Goal: Task Accomplishment & Management: Manage account settings

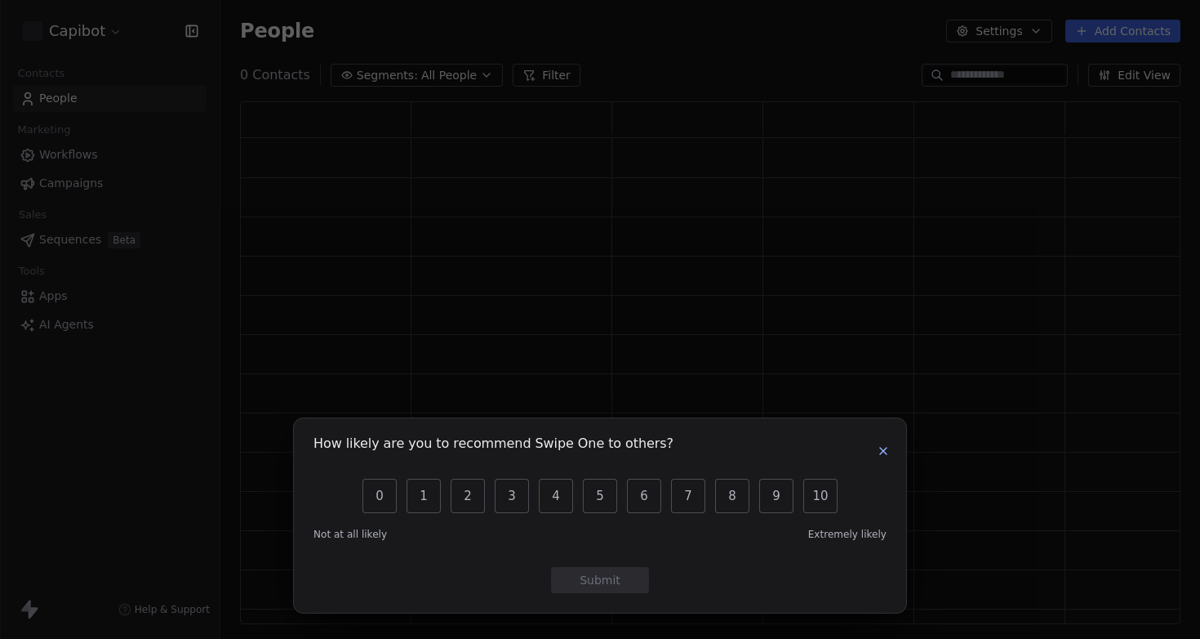
scroll to position [510, 928]
click at [881, 445] on icon "button" at bounding box center [883, 450] width 13 height 13
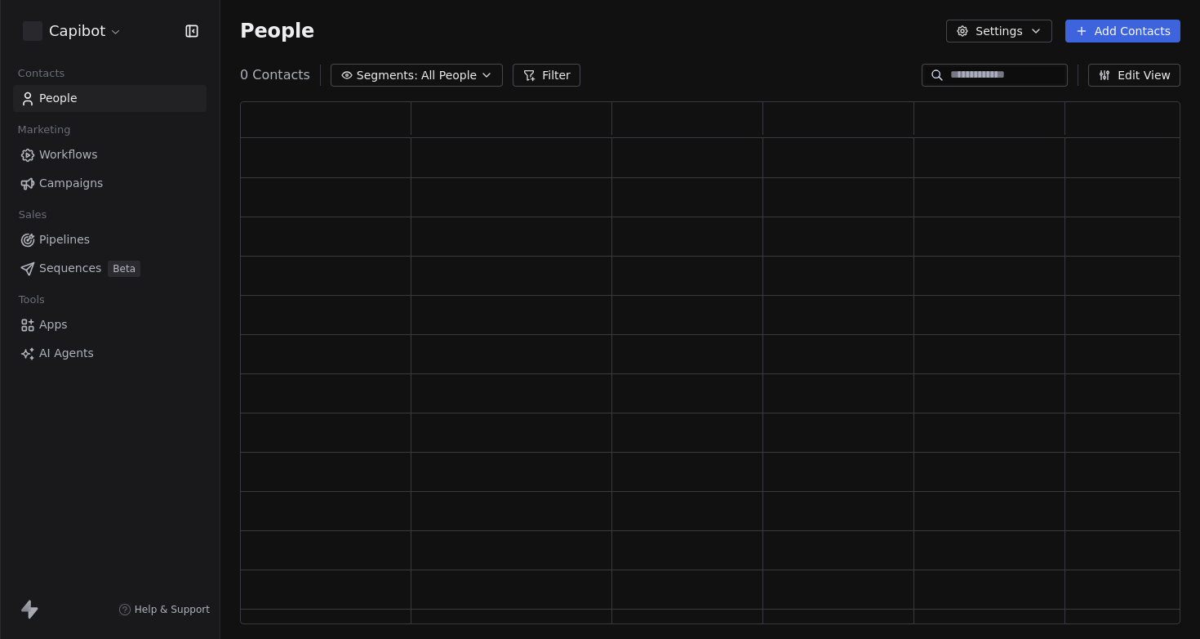
click at [61, 106] on span "People" at bounding box center [58, 98] width 38 height 17
click at [78, 36] on html "Capibot Contacts People Marketing Workflows Campaigns Sales Pipelines Sequences…" at bounding box center [600, 319] width 1200 height 639
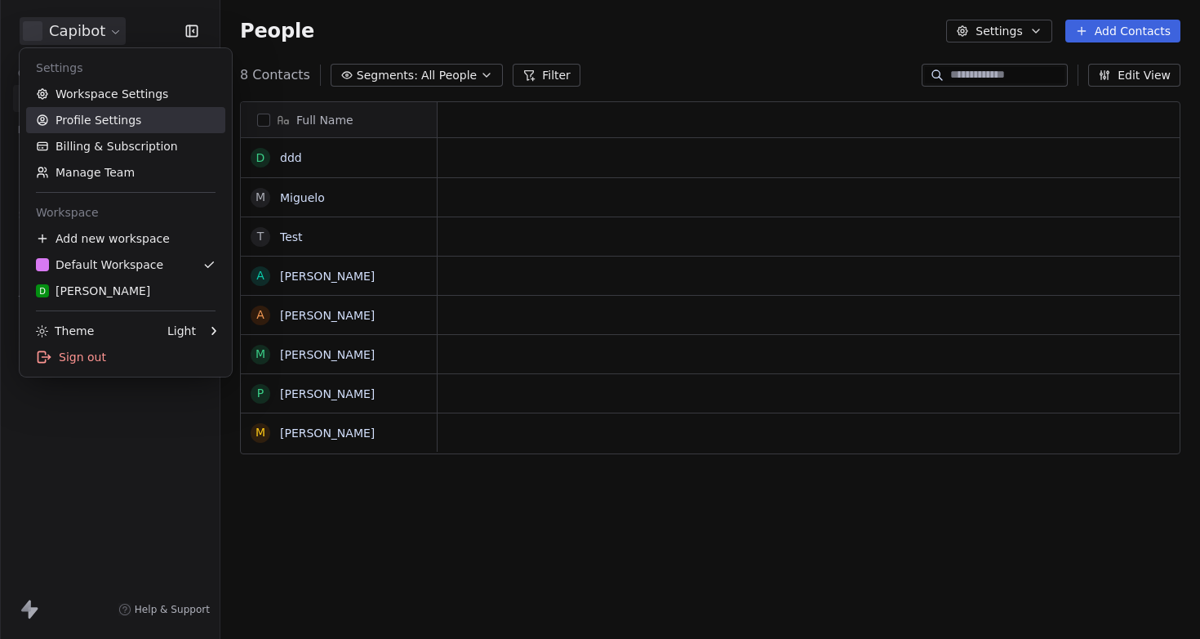
scroll to position [550, 968]
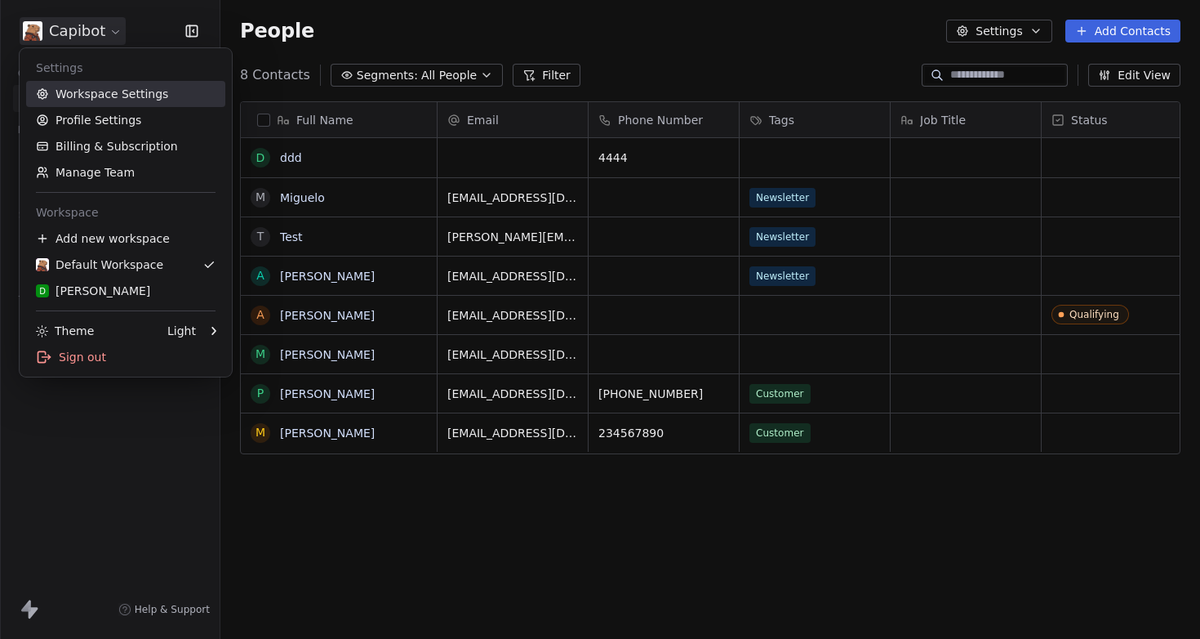
click at [101, 90] on link "Workspace Settings" at bounding box center [125, 94] width 199 height 26
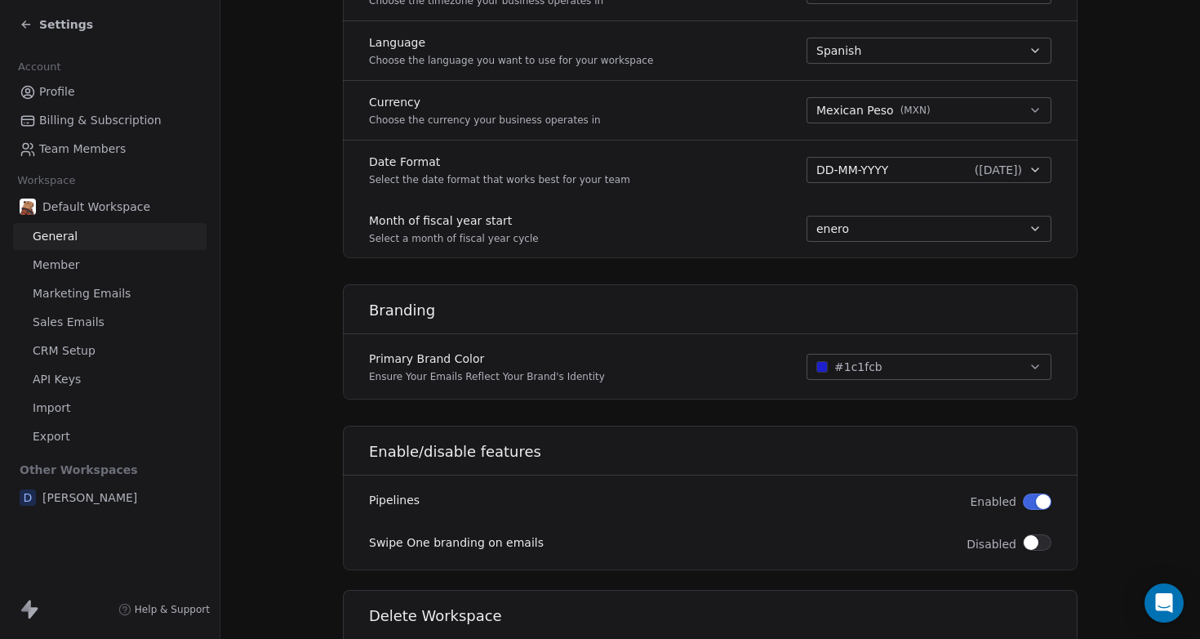
scroll to position [890, 0]
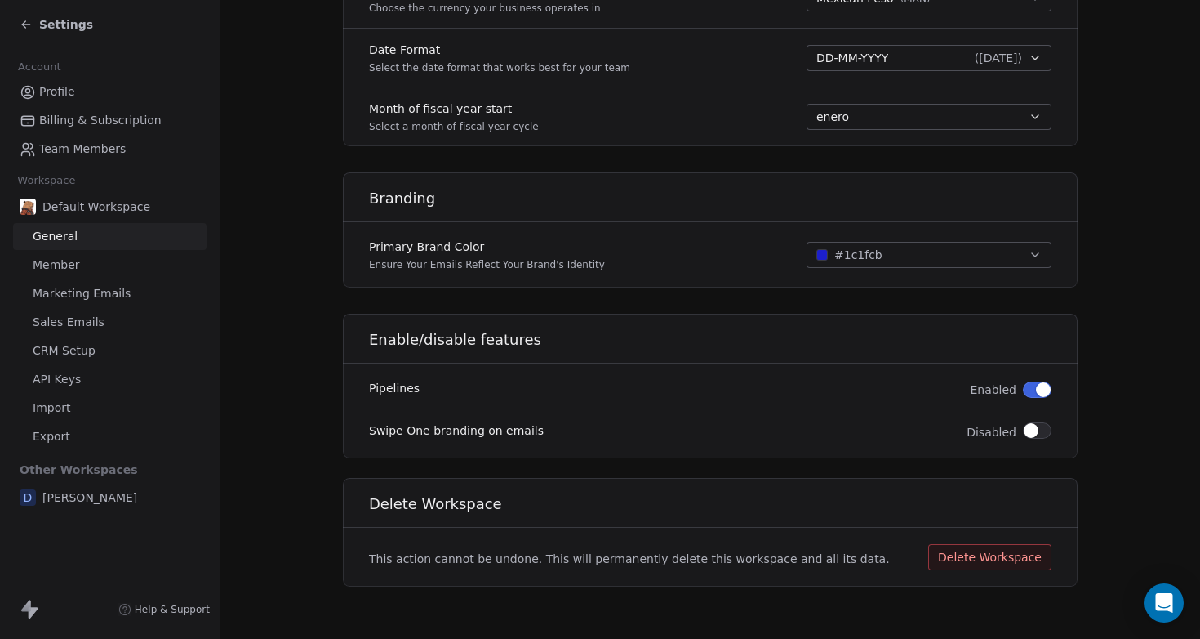
click at [64, 292] on span "Marketing Emails" at bounding box center [82, 293] width 98 height 17
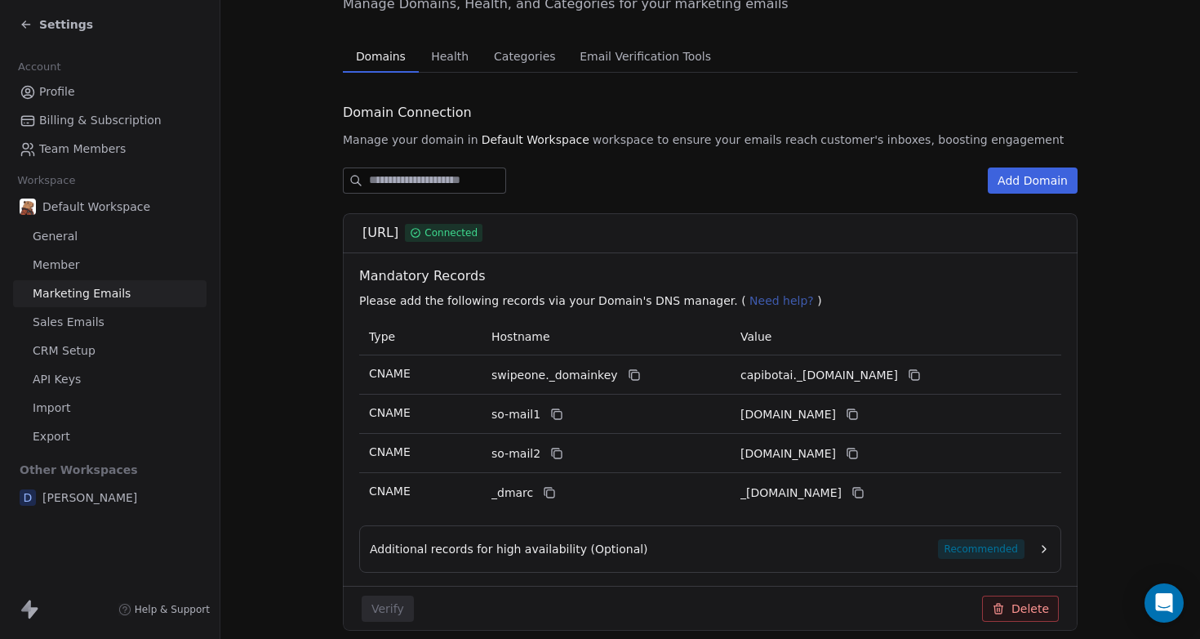
scroll to position [93, 0]
click at [443, 50] on section "Marketing Emails Manage Domains, Health, and Categories for your marketing emai…" at bounding box center [710, 307] width 980 height 801
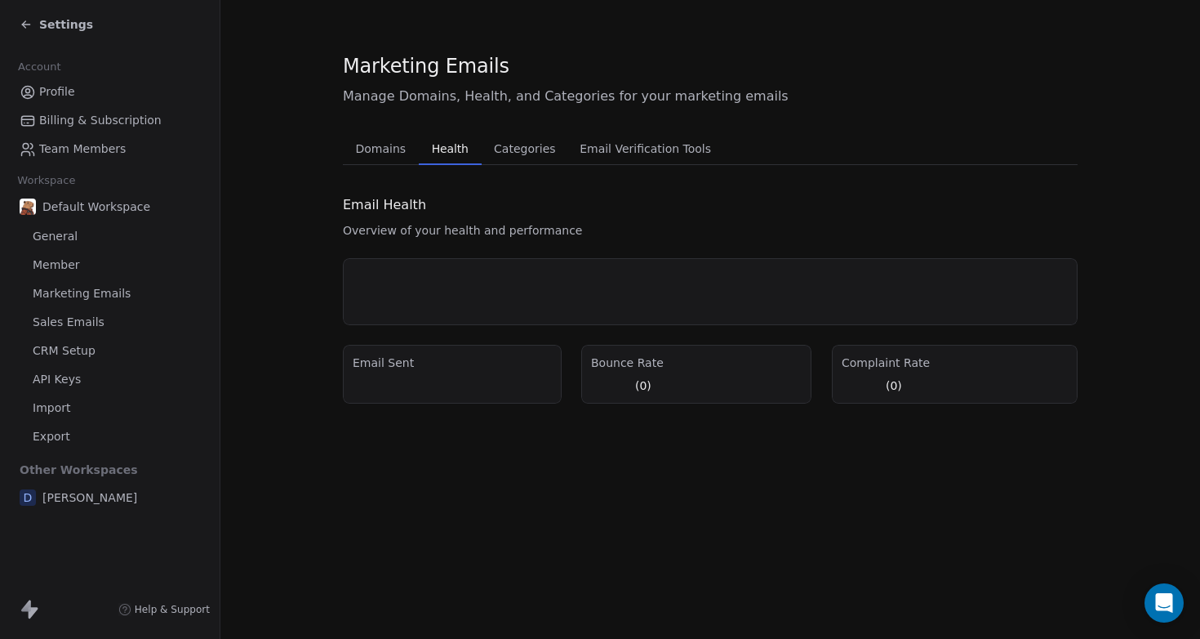
click at [502, 142] on span "Categories" at bounding box center [524, 148] width 74 height 23
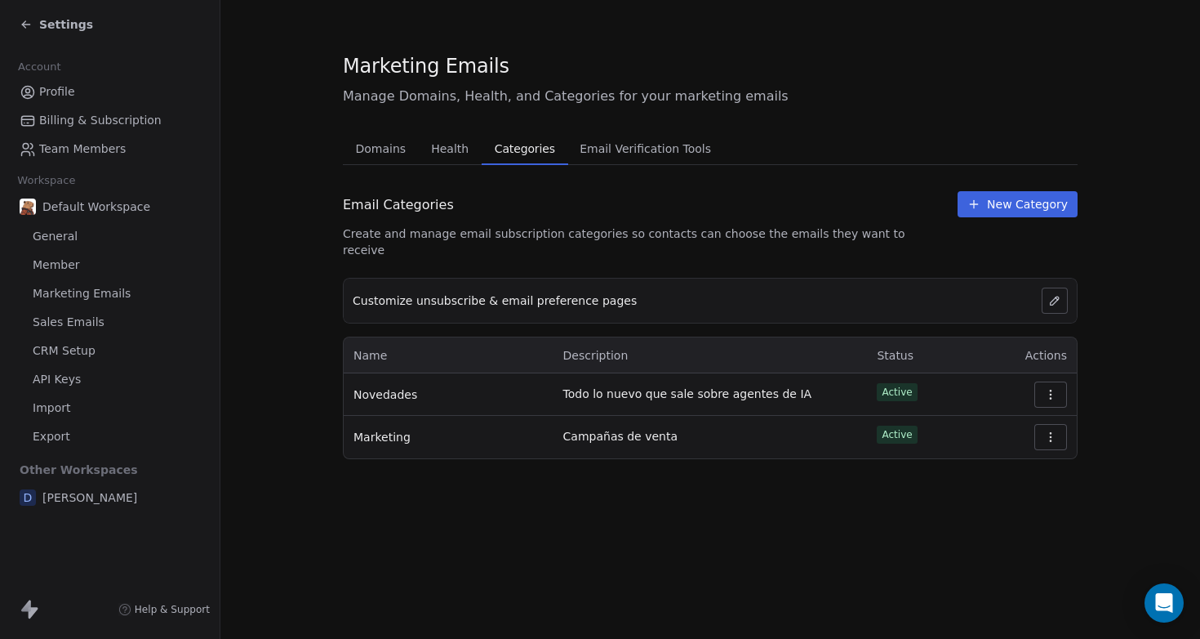
click at [61, 314] on span "Sales Emails" at bounding box center [69, 322] width 72 height 17
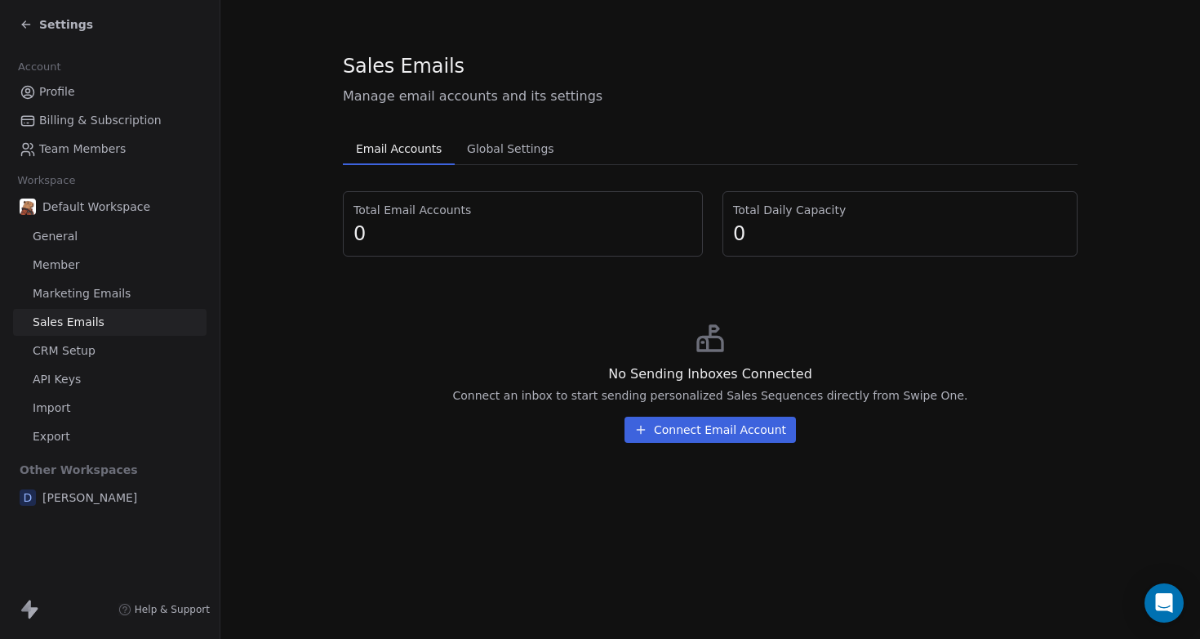
click at [729, 432] on button "Connect Email Account" at bounding box center [710, 429] width 171 height 26
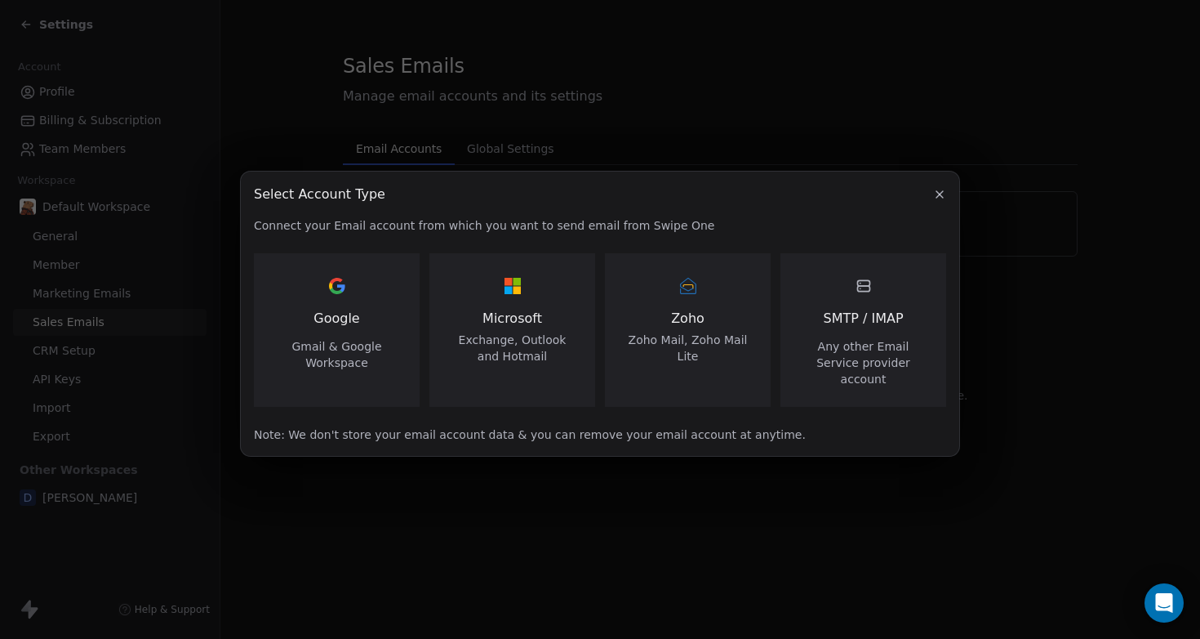
click at [321, 327] on span "Google" at bounding box center [337, 319] width 46 height 20
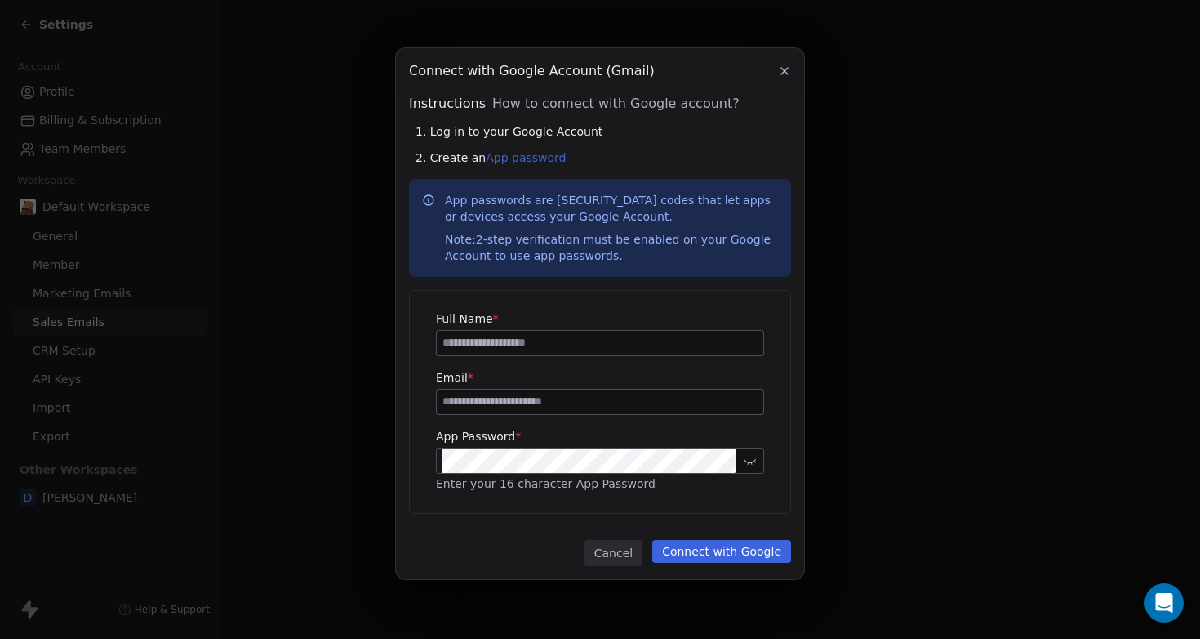
click at [523, 105] on span "How to connect with Google account?" at bounding box center [615, 104] width 247 height 20
click at [514, 155] on link "App password" at bounding box center [526, 157] width 80 height 13
click at [481, 348] on input at bounding box center [600, 343] width 327 height 24
type input "**********"
click at [471, 404] on input at bounding box center [600, 401] width 327 height 24
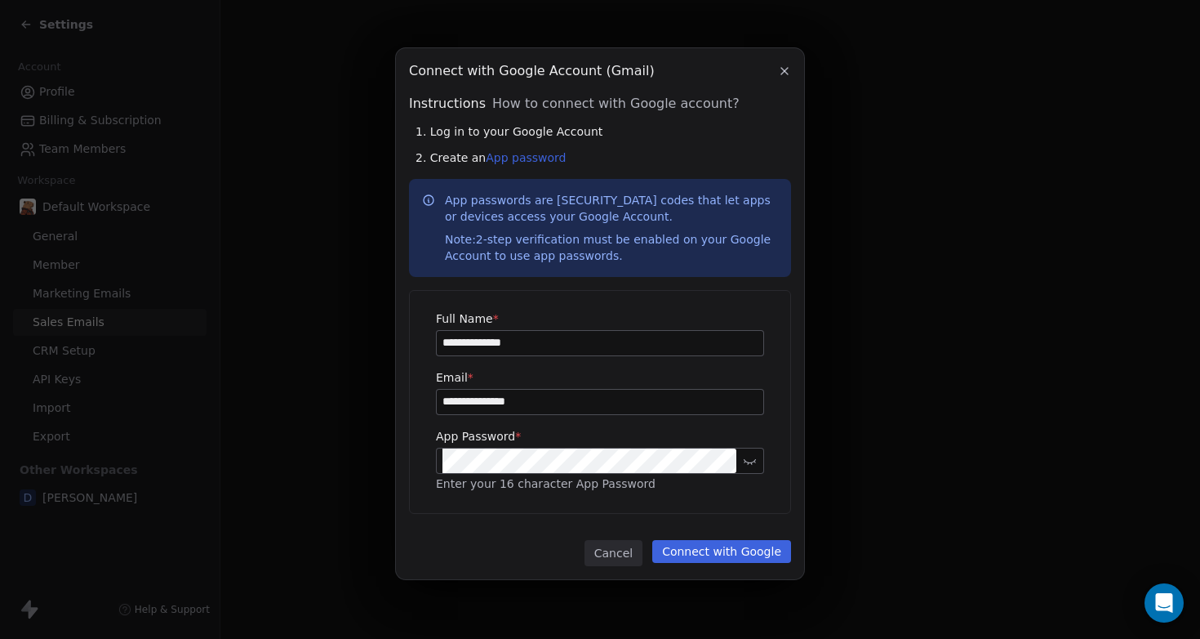
type input "**********"
click at [723, 550] on button "Connect with Google" at bounding box center [721, 551] width 139 height 23
click at [714, 552] on button "Connect with Google" at bounding box center [721, 551] width 139 height 23
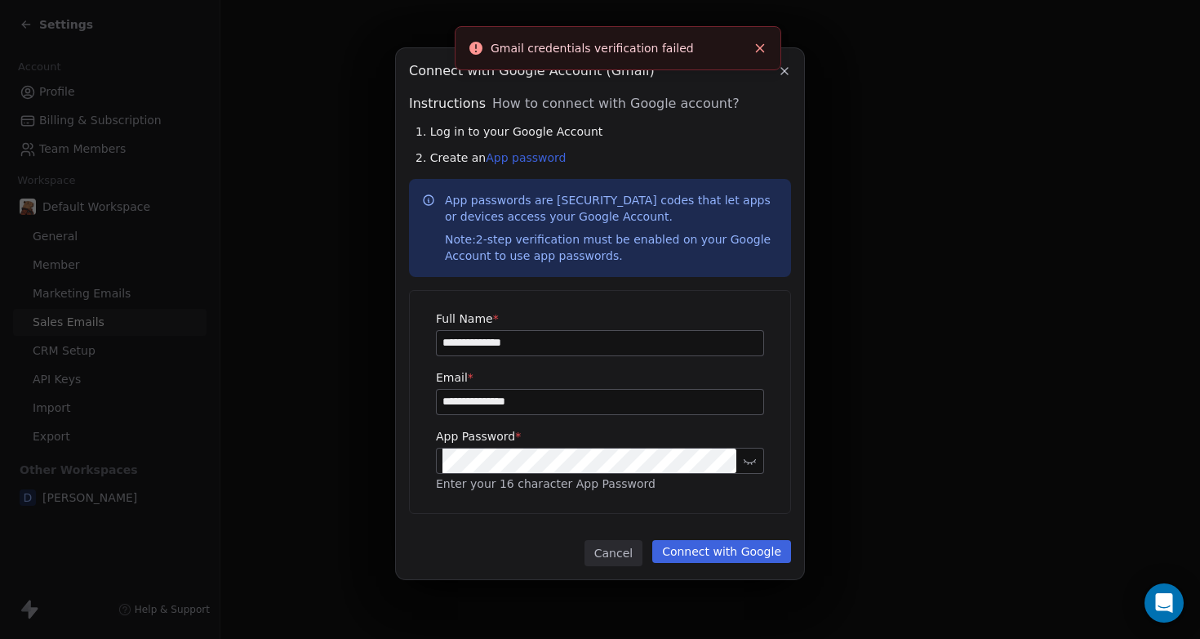
click at [753, 467] on button at bounding box center [750, 460] width 20 height 20
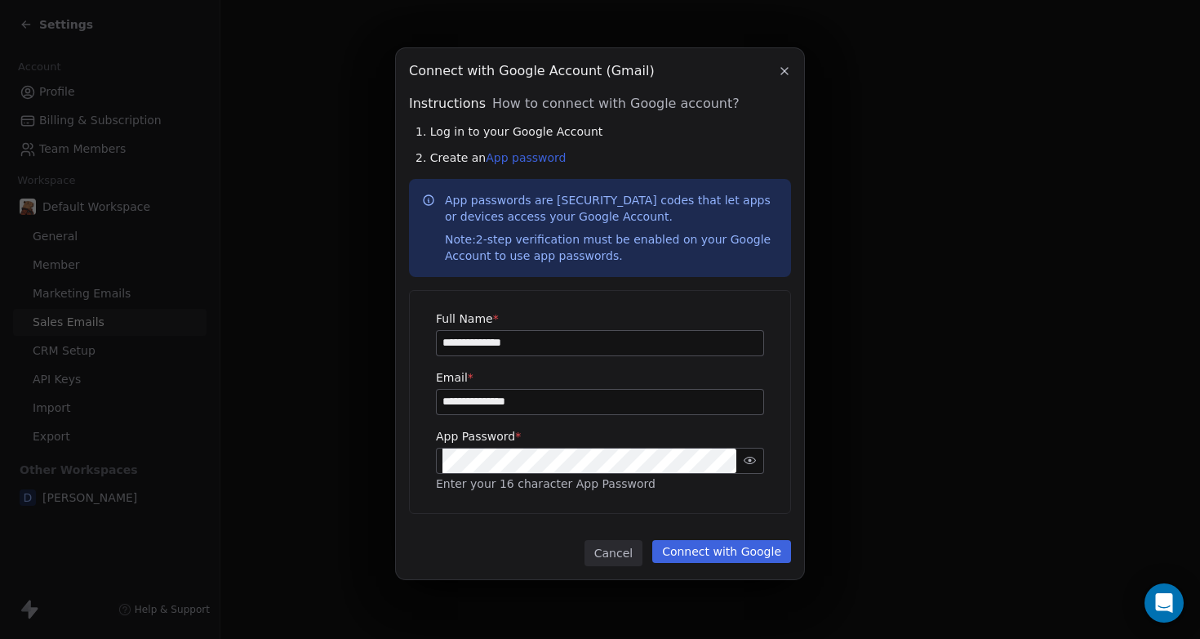
click at [685, 545] on button "Connect with Google" at bounding box center [721, 551] width 139 height 23
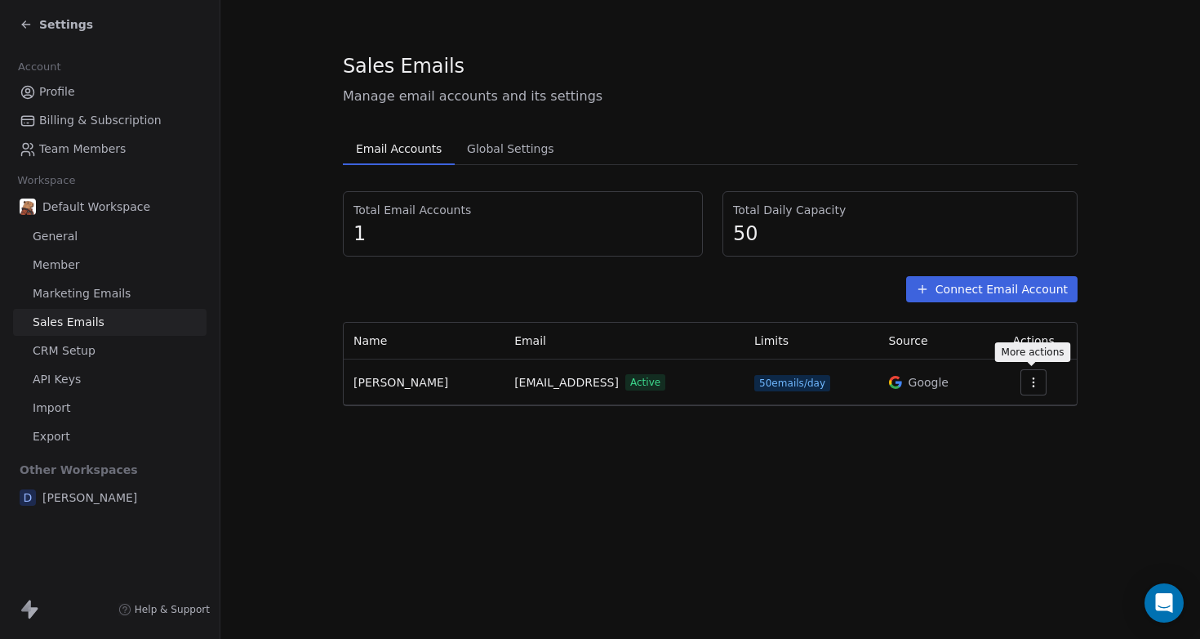
click at [1031, 383] on icon "button" at bounding box center [1033, 382] width 13 height 13
click at [1003, 417] on span "Settings" at bounding box center [1007, 419] width 47 height 17
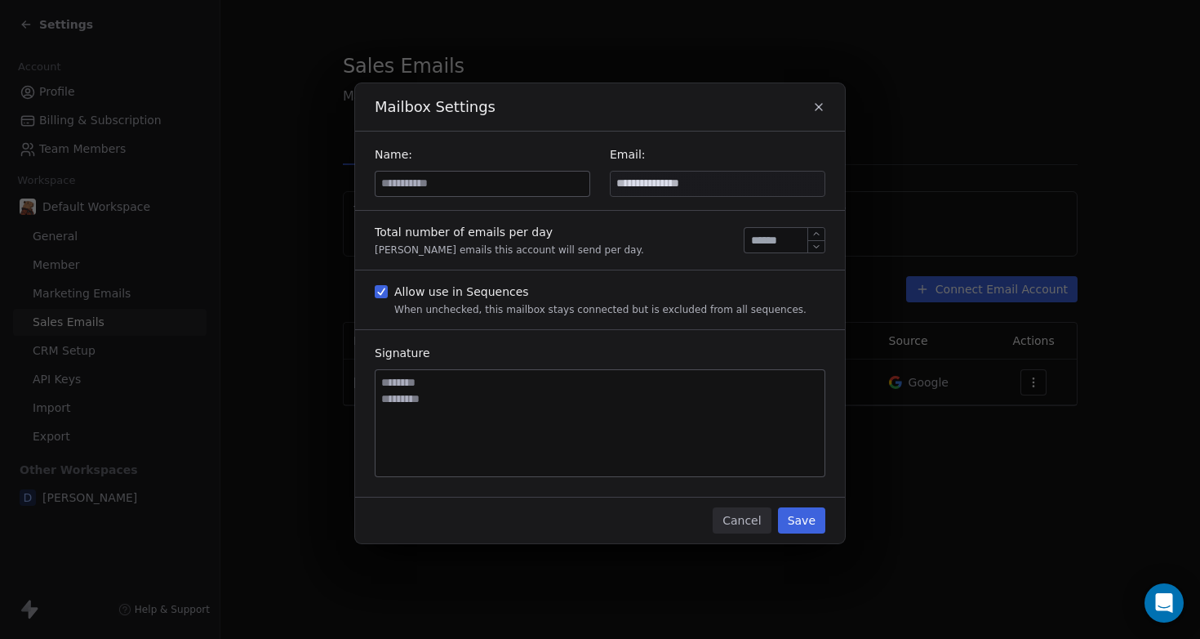
click at [756, 242] on input "**" at bounding box center [784, 240] width 73 height 12
click at [677, 433] on textarea at bounding box center [600, 423] width 449 height 106
type textarea "******** ******"
drag, startPoint x: 470, startPoint y: 426, endPoint x: 376, endPoint y: 332, distance: 133.4
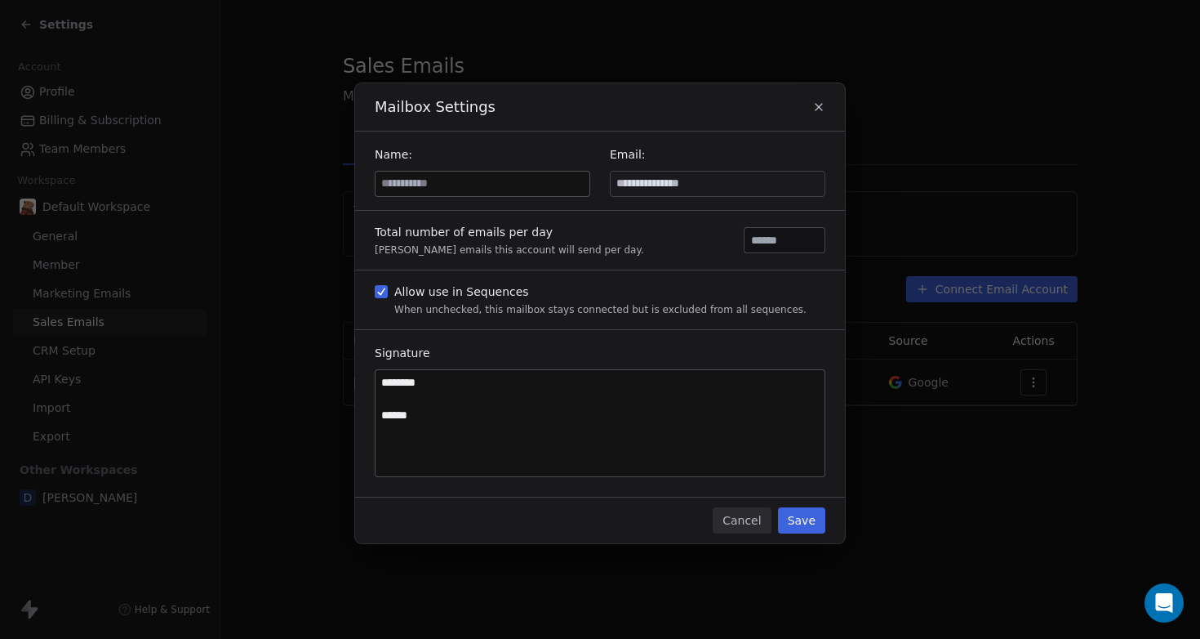
click at [376, 332] on div "Signature ******** ******" at bounding box center [600, 413] width 490 height 167
click at [750, 529] on button "Cancel" at bounding box center [742, 520] width 58 height 26
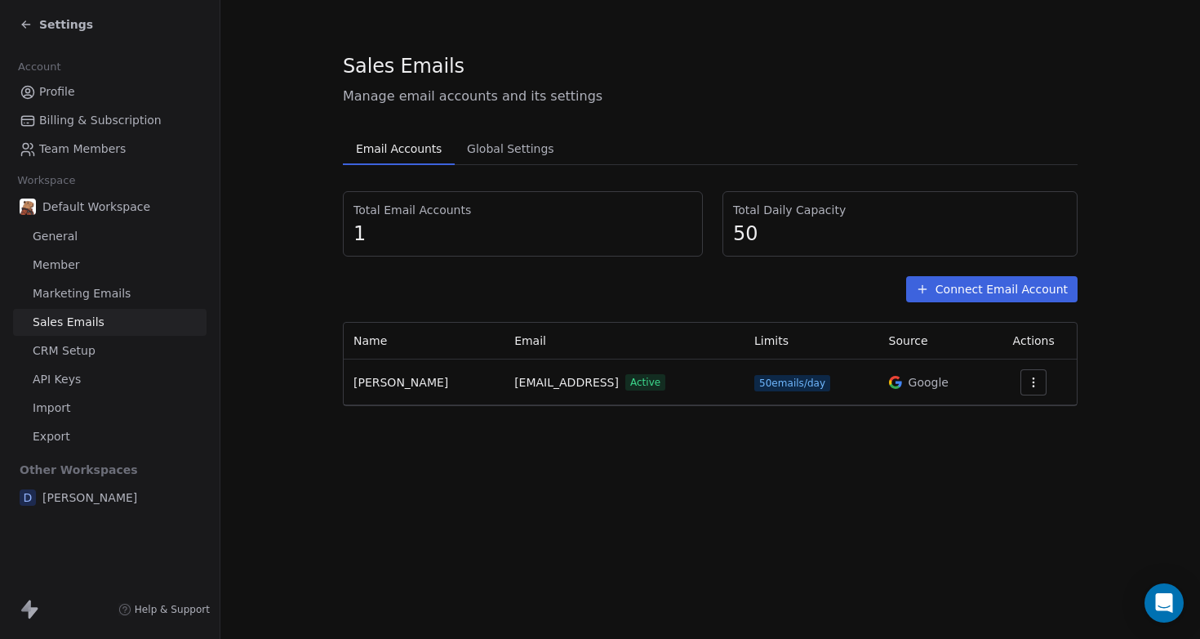
click at [514, 154] on span "Global Settings" at bounding box center [511, 148] width 100 height 23
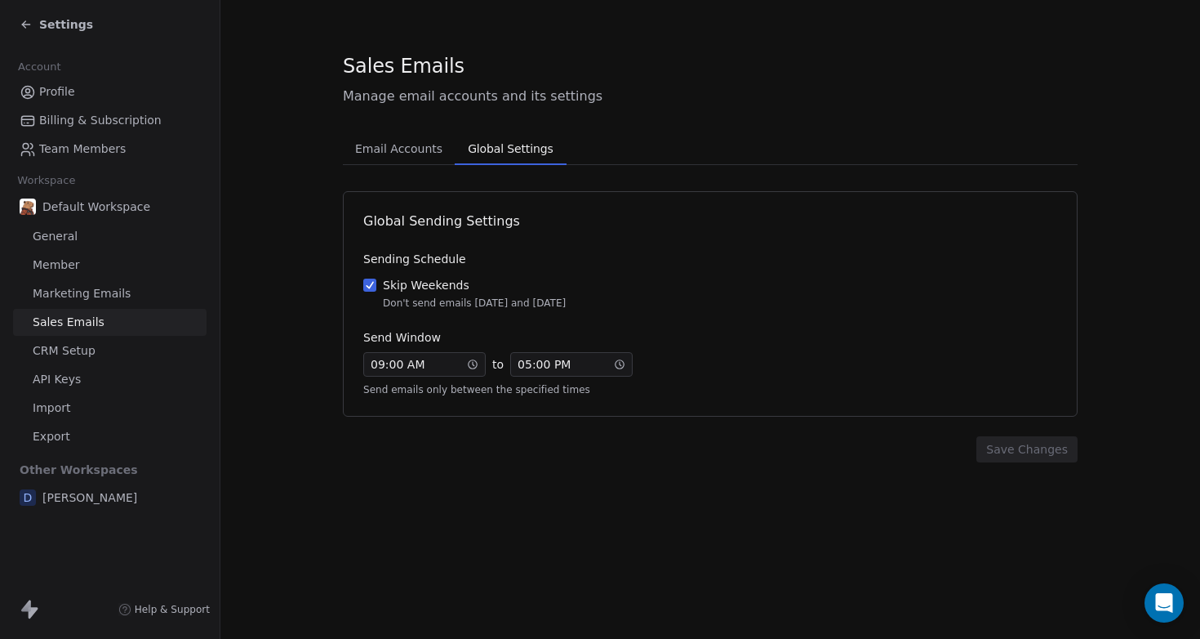
click at [742, 479] on section "Sales Emails Manage email accounts and its settings Email Accounts Email Accoun…" at bounding box center [710, 257] width 980 height 514
click at [102, 118] on span "Billing & Subscription" at bounding box center [100, 120] width 122 height 17
